Goal: Information Seeking & Learning: Understand process/instructions

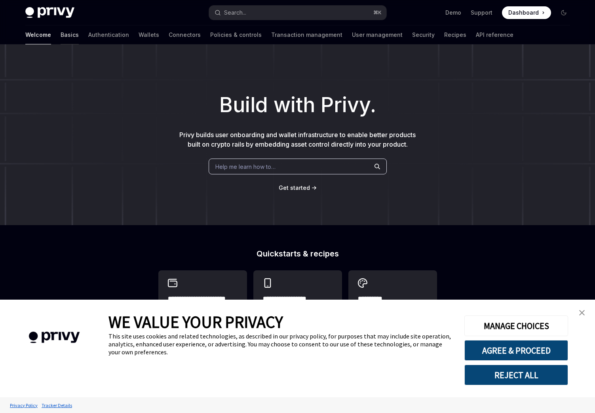
click at [61, 38] on link "Basics" at bounding box center [70, 34] width 18 height 19
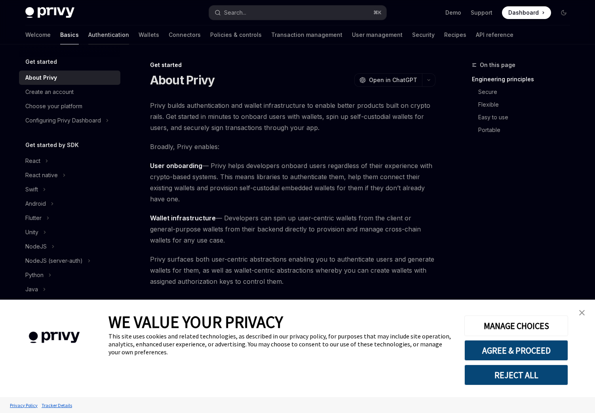
click at [88, 38] on link "Authentication" at bounding box center [108, 34] width 41 height 19
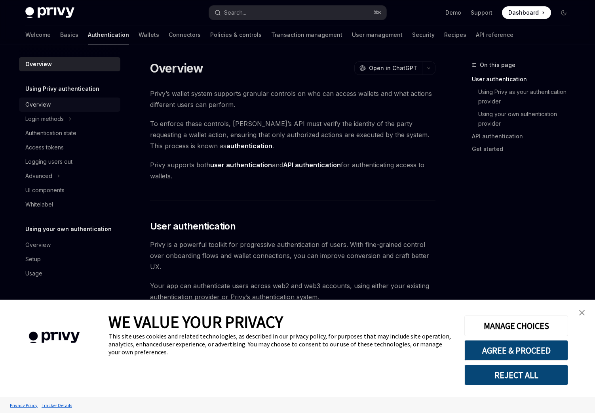
click at [63, 108] on div "Overview" at bounding box center [70, 105] width 90 height 10
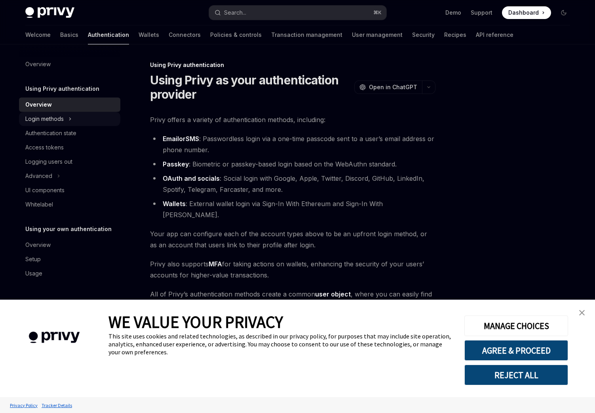
click at [67, 124] on button "Login methods" at bounding box center [69, 119] width 101 height 14
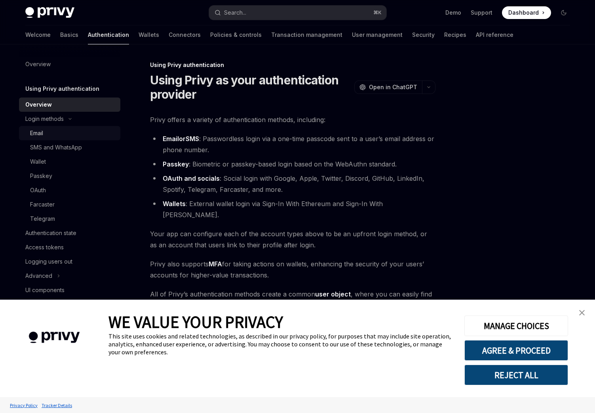
type textarea "*"
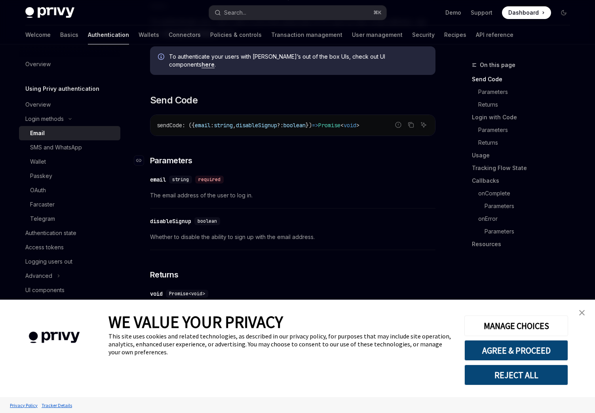
scroll to position [216, 0]
click at [540, 346] on button "AGREE & PROCEED" at bounding box center [516, 350] width 104 height 21
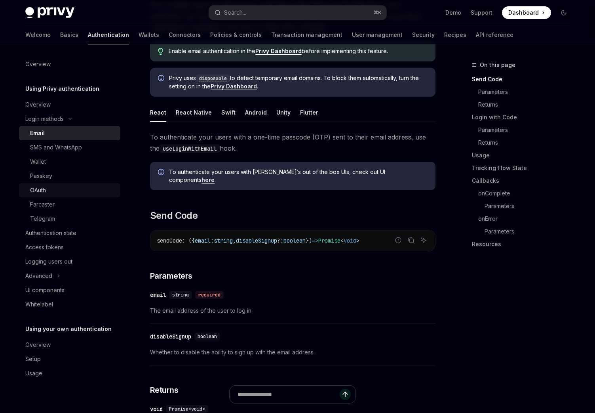
scroll to position [78, 0]
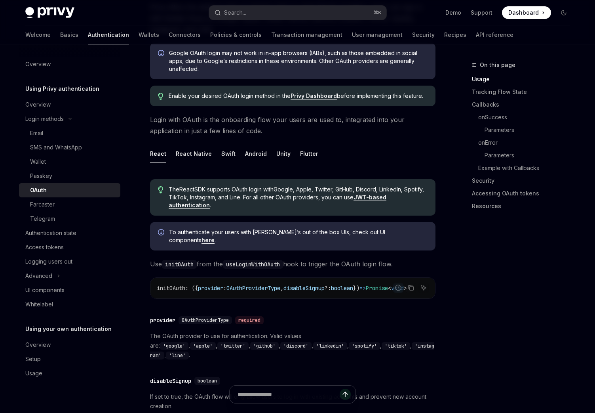
scroll to position [175, 0]
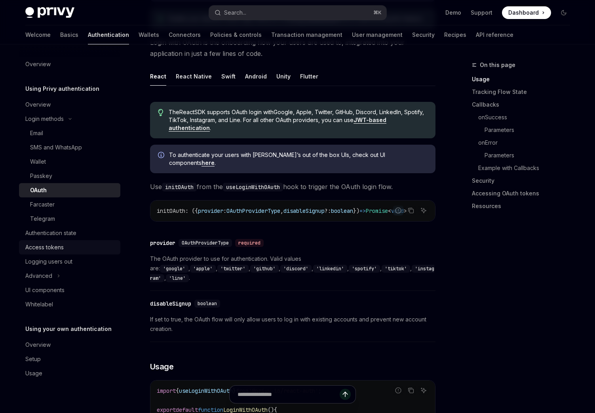
click at [64, 244] on div "Access tokens" at bounding box center [70, 247] width 90 height 10
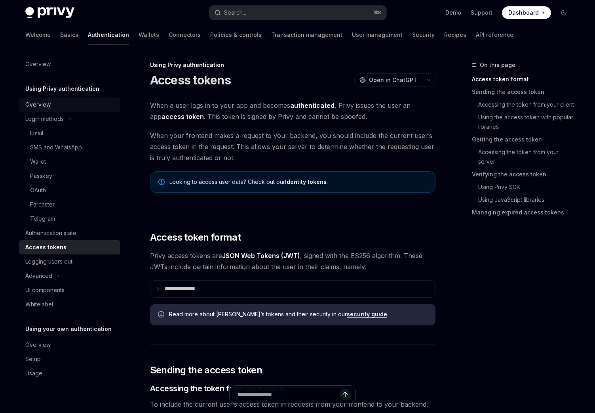
click at [70, 104] on div "Overview" at bounding box center [70, 105] width 90 height 10
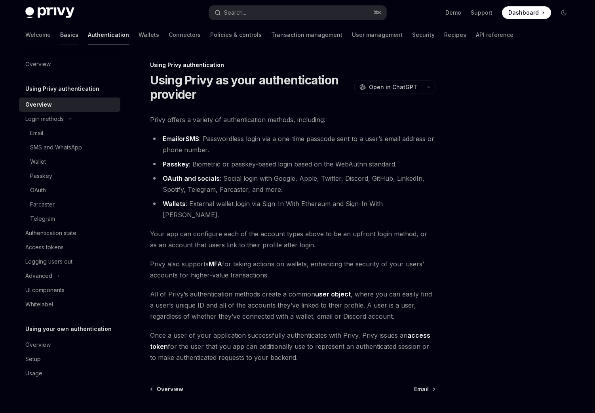
click at [60, 27] on link "Basics" at bounding box center [69, 34] width 18 height 19
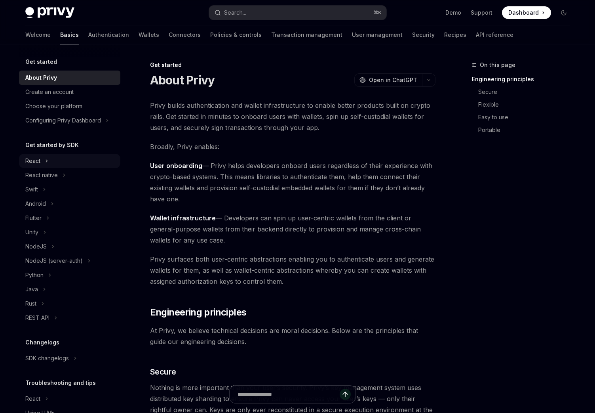
click at [56, 164] on button "React" at bounding box center [69, 161] width 101 height 14
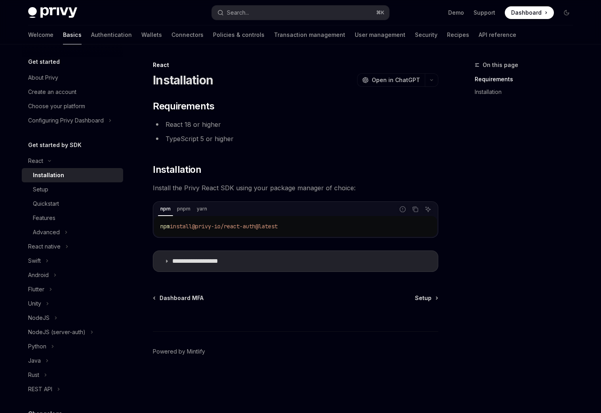
click at [56, 175] on div "Installation" at bounding box center [48, 175] width 31 height 10
click at [57, 189] on div "Setup" at bounding box center [76, 190] width 86 height 10
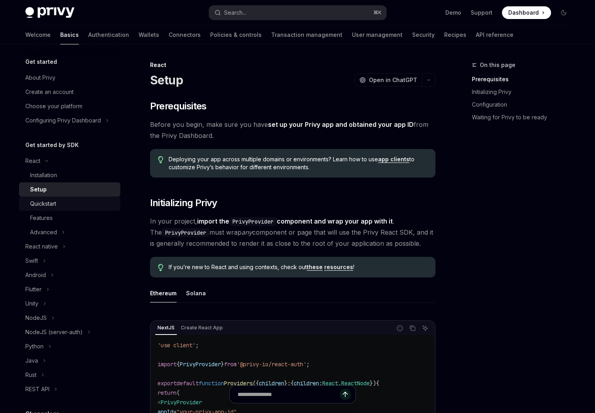
click at [59, 198] on link "Quickstart" at bounding box center [69, 203] width 101 height 14
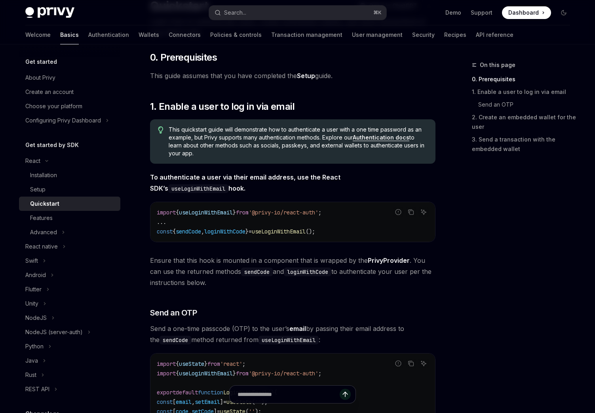
scroll to position [203, 0]
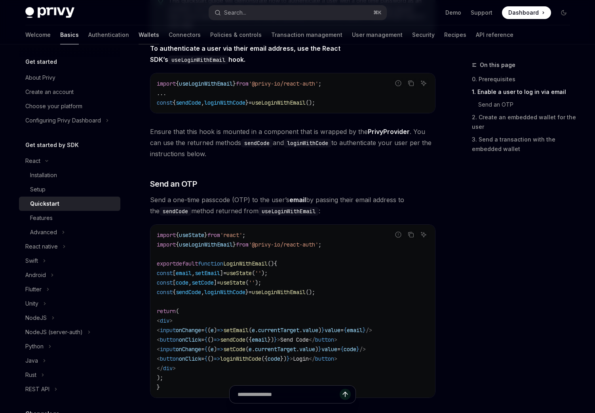
click at [139, 36] on link "Wallets" at bounding box center [149, 34] width 21 height 19
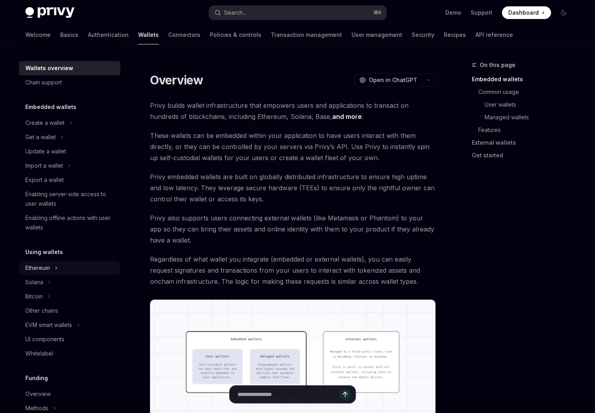
click at [63, 266] on button "Ethereum" at bounding box center [69, 268] width 101 height 14
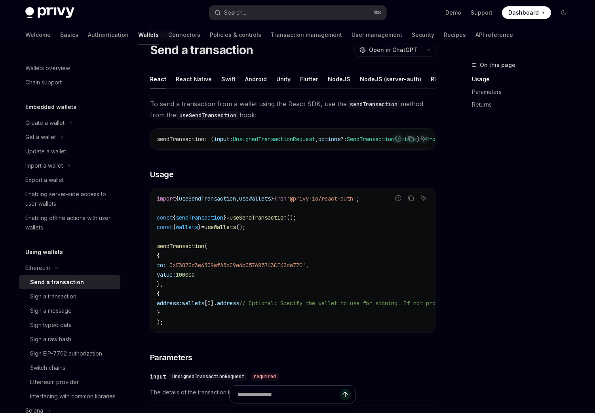
scroll to position [80, 0]
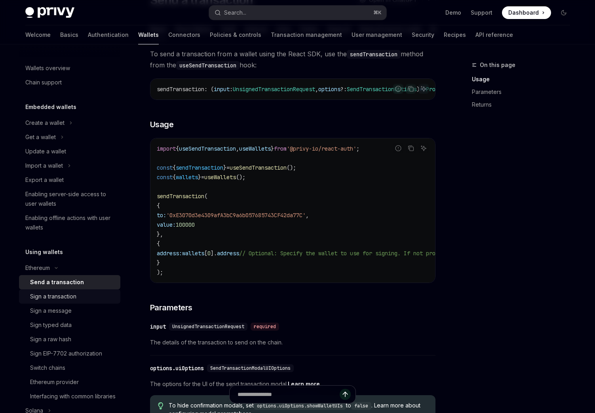
click at [74, 299] on div "Sign a transaction" at bounding box center [53, 296] width 46 height 10
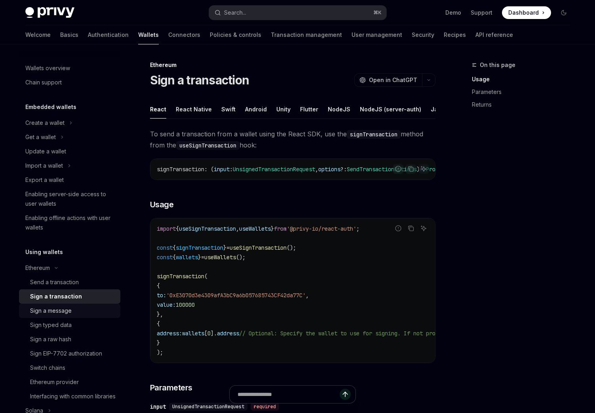
click at [64, 313] on div "Sign a message" at bounding box center [51, 311] width 42 height 10
type textarea "*"
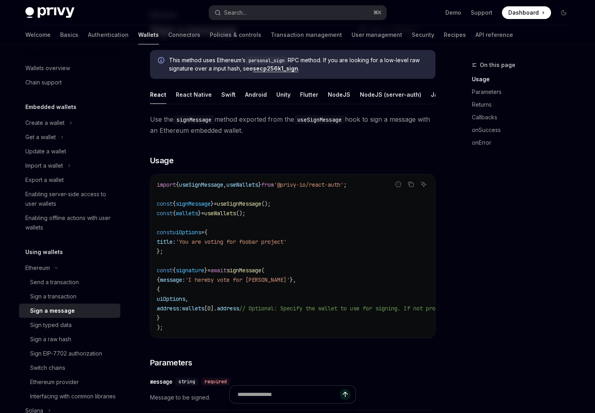
scroll to position [56, 0]
